Goal: Check status: Check status

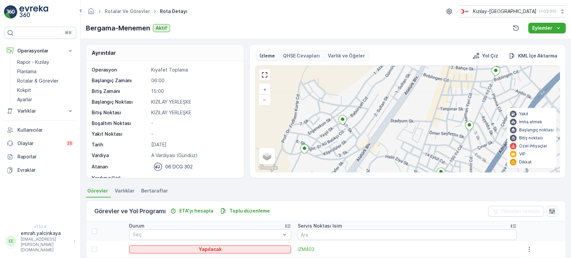
scroll to position [21, 0]
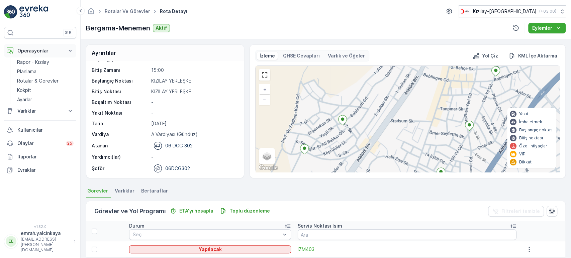
click at [37, 50] on p "Operasyonlar" at bounding box center [39, 50] width 45 height 7
click at [35, 82] on p "Rotalar & Görevler" at bounding box center [37, 81] width 41 height 7
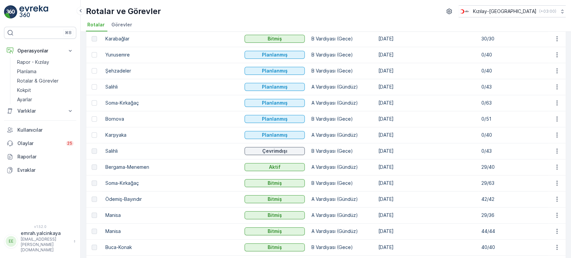
scroll to position [74, 0]
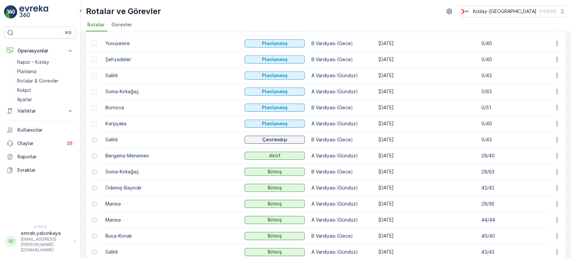
click at [375, 234] on td "[DATE]" at bounding box center [426, 236] width 103 height 16
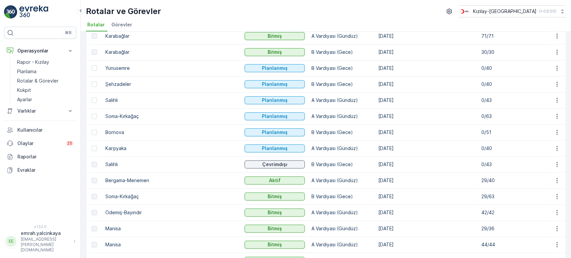
scroll to position [37, 0]
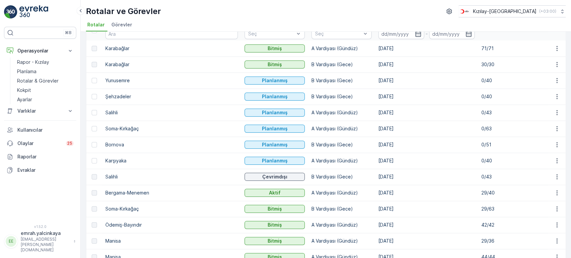
click at [375, 146] on td "[DATE]" at bounding box center [426, 145] width 103 height 16
click at [481, 143] on p "0/51" at bounding box center [511, 144] width 60 height 7
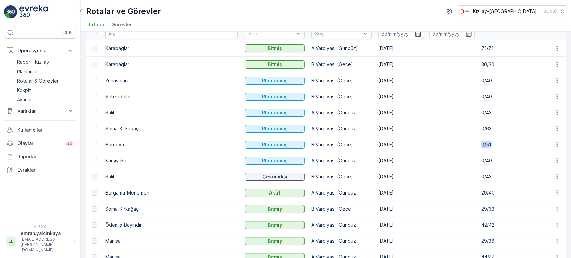
click at [481, 143] on p "0/51" at bounding box center [511, 144] width 60 height 7
click at [481, 159] on p "0/40" at bounding box center [511, 160] width 60 height 7
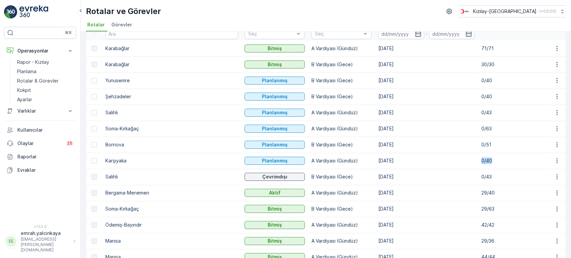
click at [481, 159] on p "0/40" at bounding box center [511, 160] width 60 height 7
drag, startPoint x: 105, startPoint y: 144, endPoint x: 475, endPoint y: 145, distance: 369.3
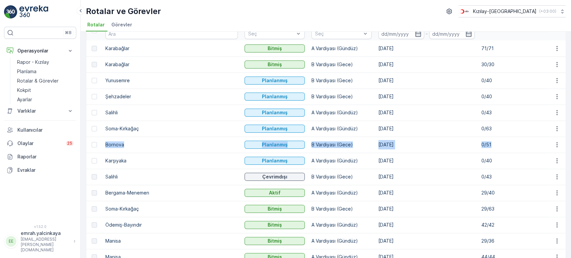
click at [475, 145] on tr "Bornova Planlanmış B Vardiyası (Gece) [DATE] 0/51 06 DCG 302 06DCG302" at bounding box center [391, 145] width 610 height 16
click at [481, 145] on p "0/51" at bounding box center [511, 144] width 60 height 7
click at [556, 176] on icon "button" at bounding box center [556, 176] width 7 height 7
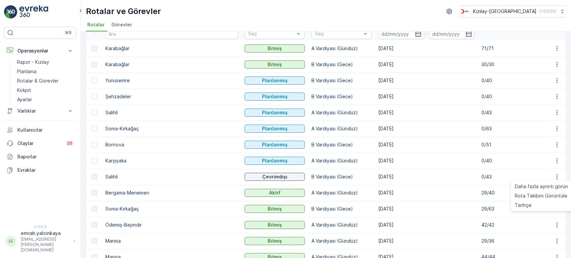
click at [376, 115] on td "[DATE]" at bounding box center [426, 113] width 103 height 16
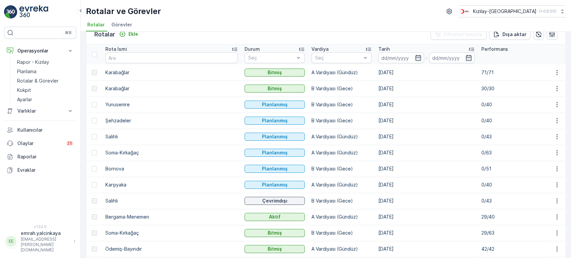
scroll to position [0, 0]
